Goal: Complete application form

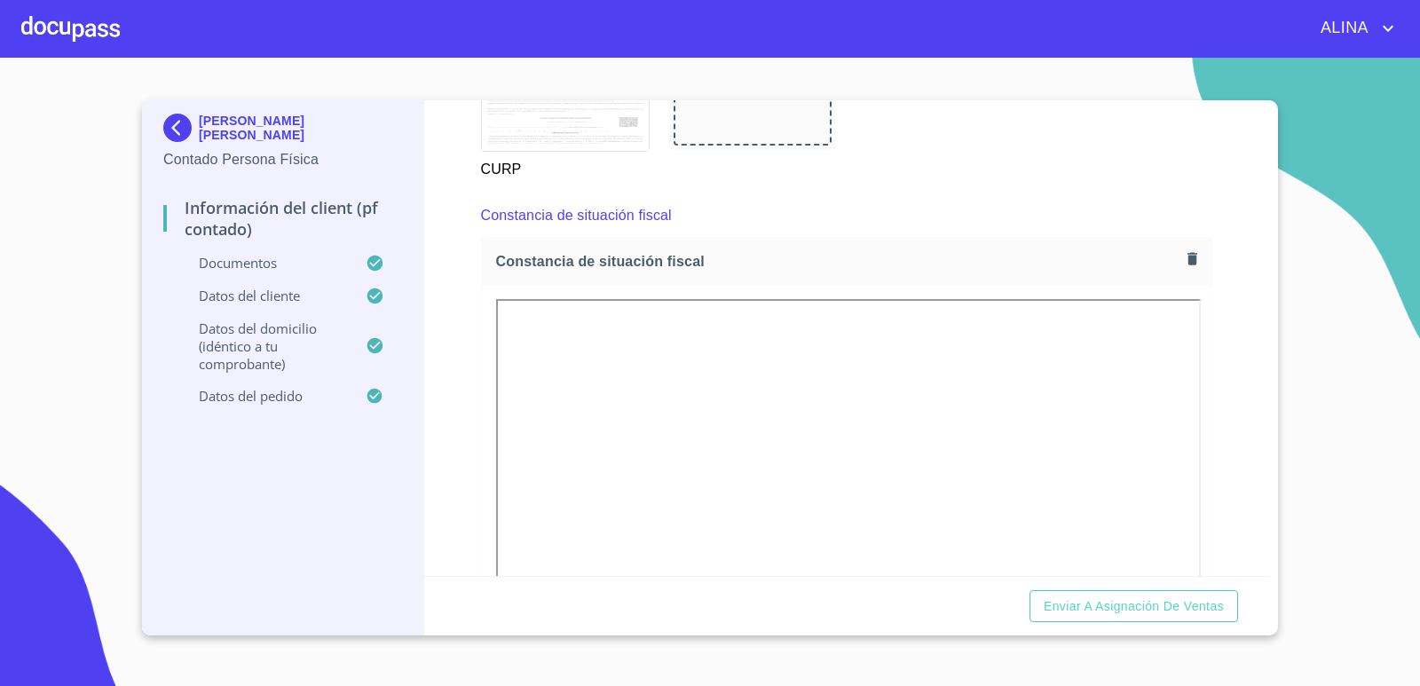
scroll to position [2396, 0]
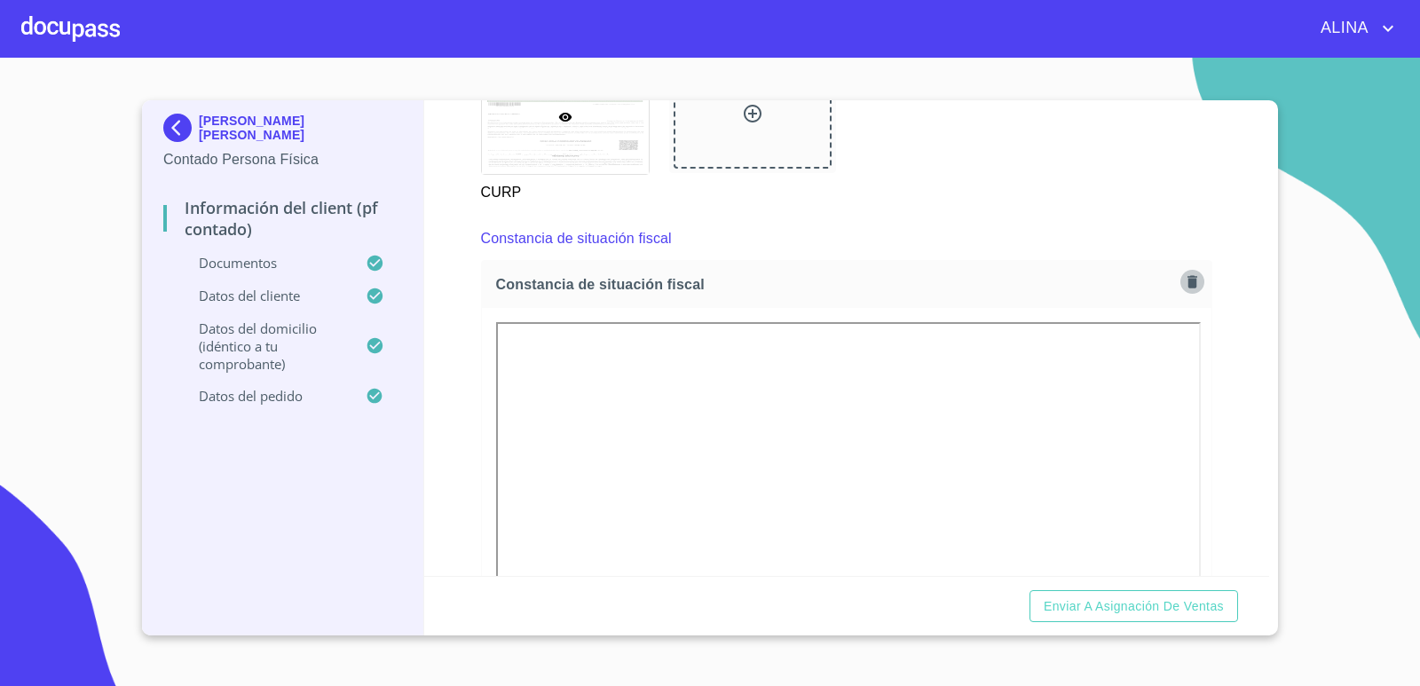
click at [1187, 280] on icon "button" at bounding box center [1192, 281] width 10 height 12
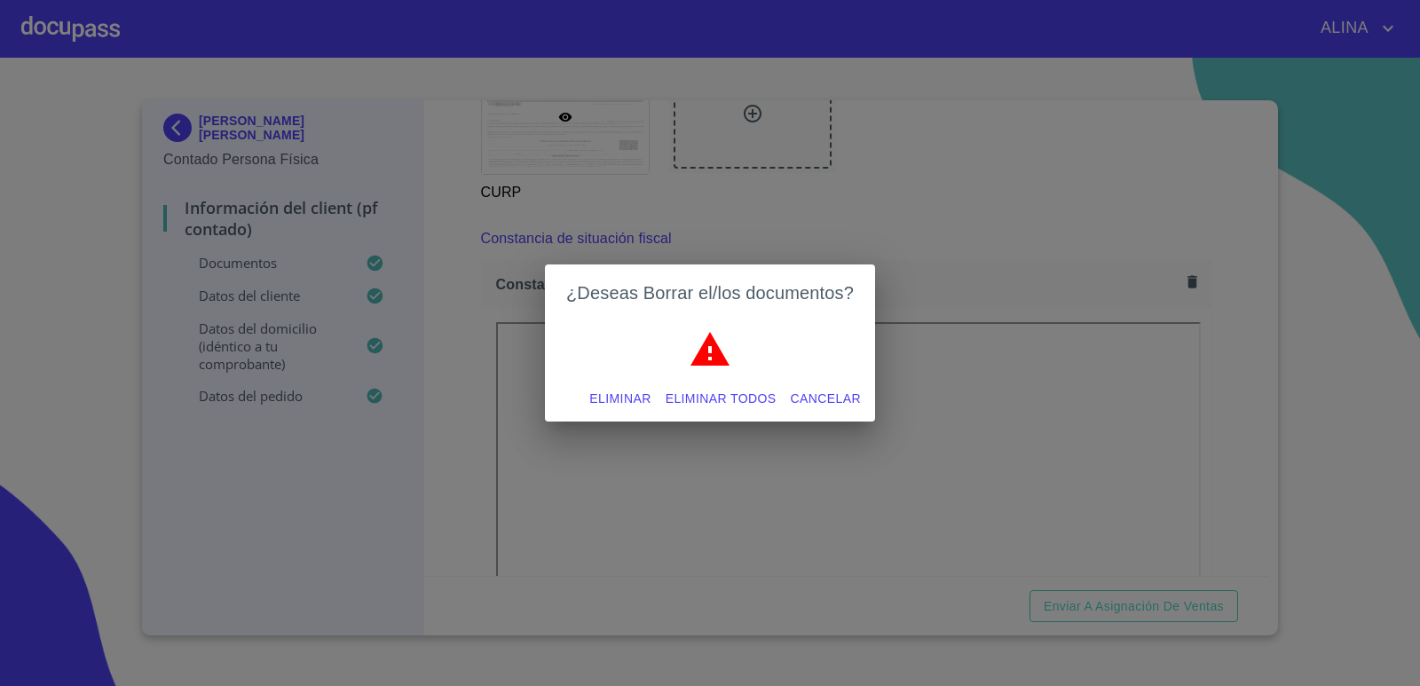
click at [735, 399] on span "Eliminar todos" at bounding box center [721, 399] width 111 height 22
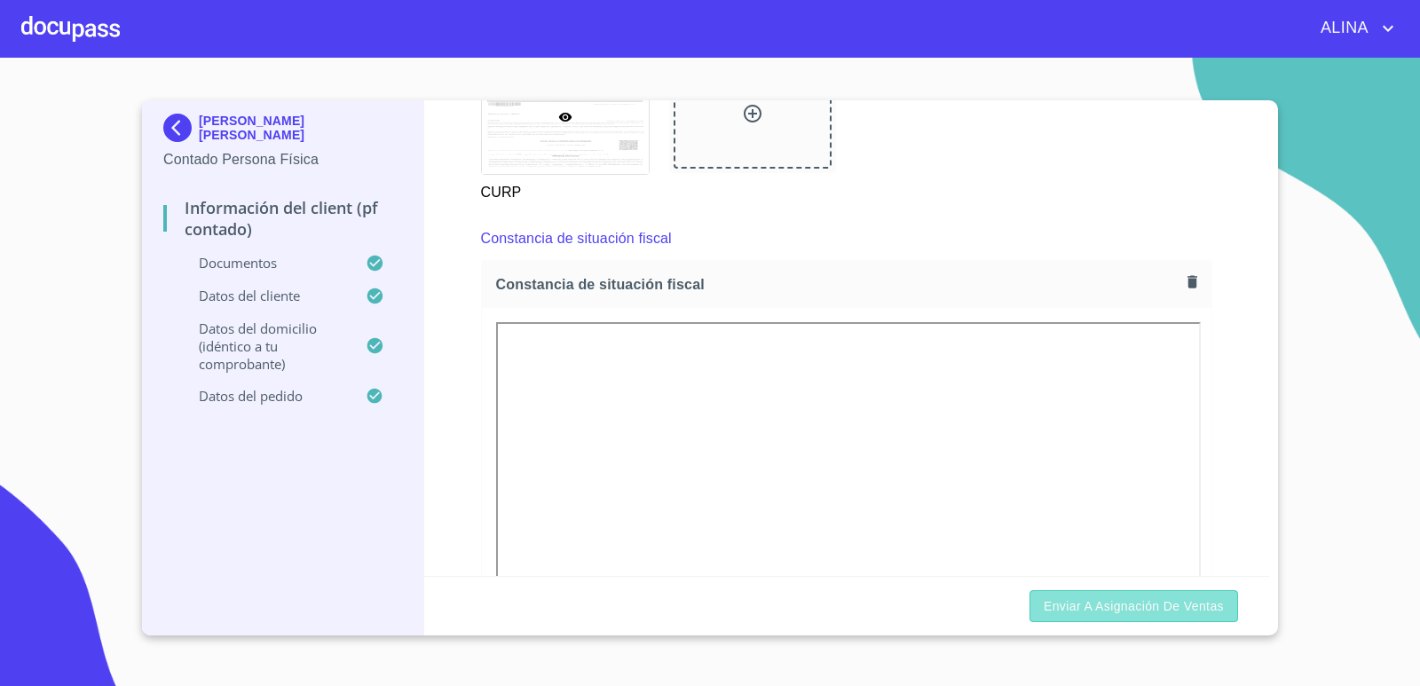
click at [1101, 606] on span "Enviar a Asignación de Ventas" at bounding box center [1134, 606] width 180 height 22
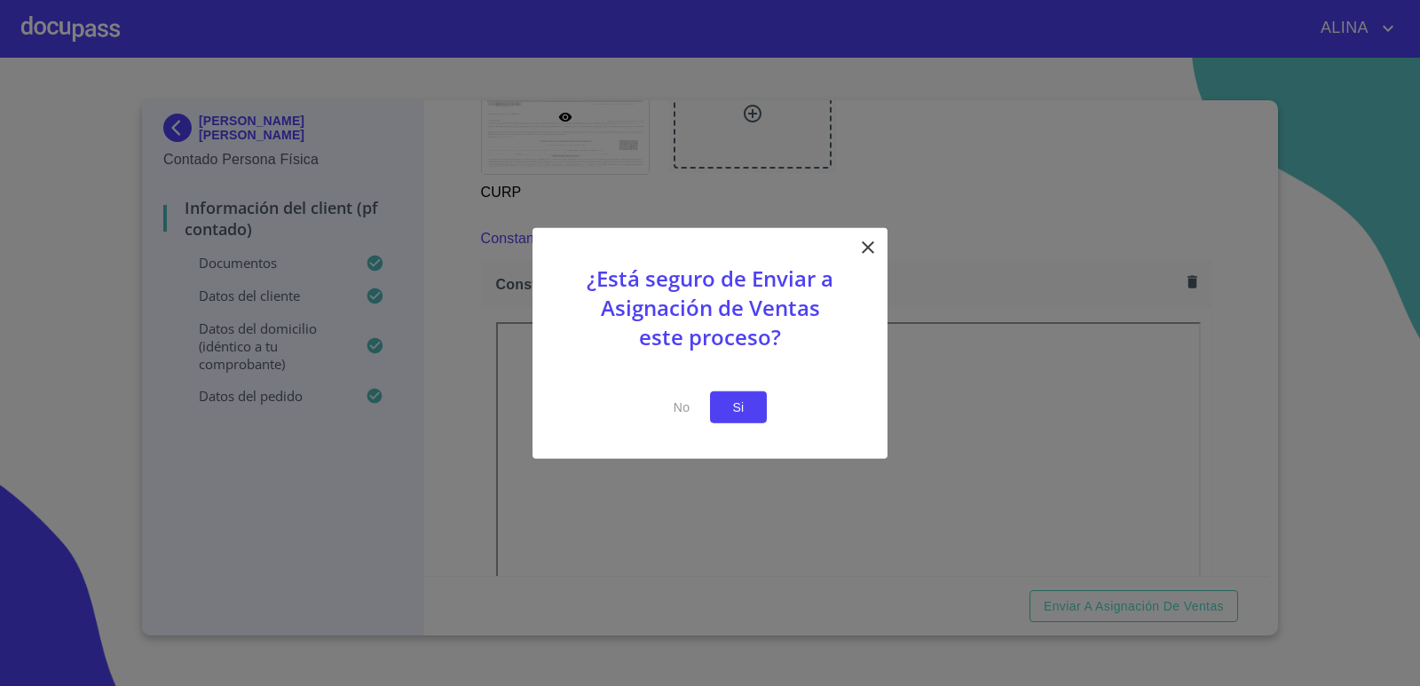
click at [748, 413] on span "Si" at bounding box center [738, 407] width 28 height 22
